Goal: Task Accomplishment & Management: Manage account settings

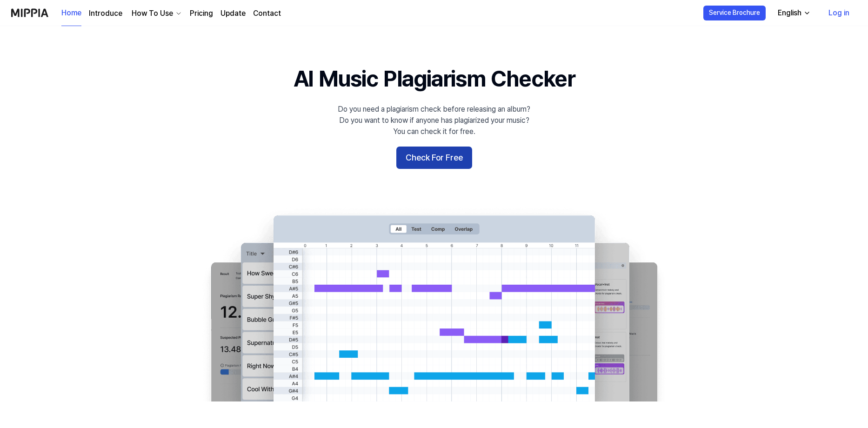
click at [428, 159] on button "Check For Free" at bounding box center [434, 158] width 76 height 22
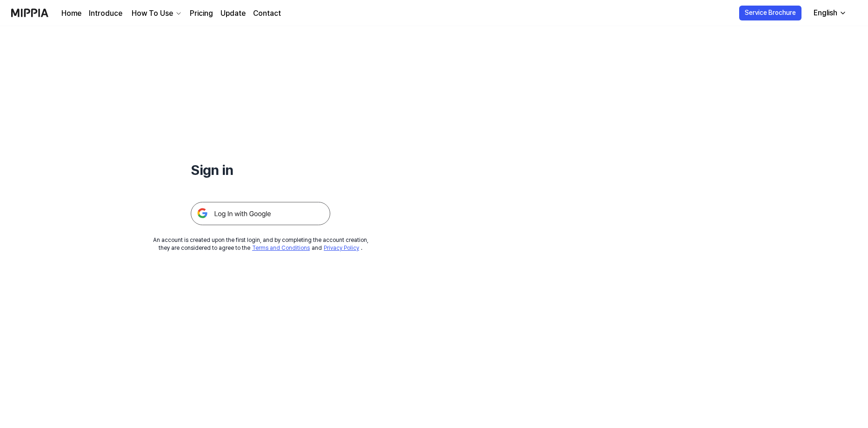
click at [251, 215] on img at bounding box center [261, 213] width 140 height 23
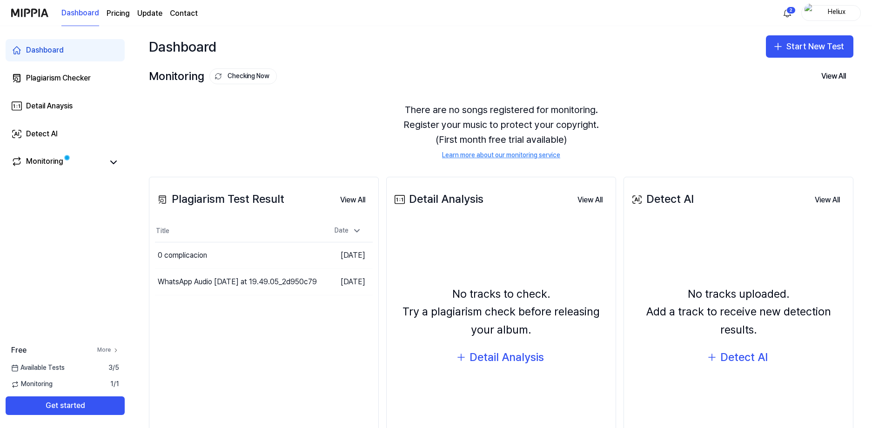
click at [106, 349] on link "More" at bounding box center [108, 350] width 22 height 8
